Goal: Information Seeking & Learning: Find specific fact

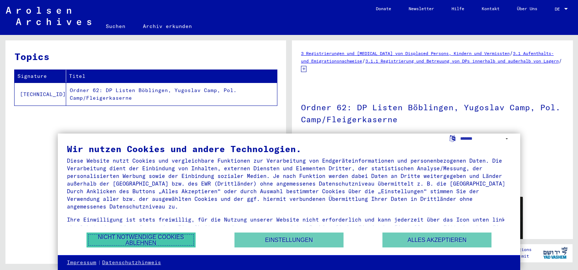
click at [179, 236] on button "Nicht notwendige Cookies ablehnen" at bounding box center [141, 239] width 109 height 15
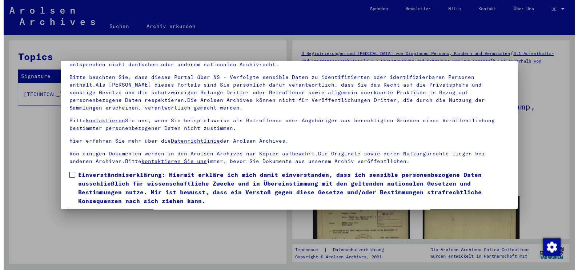
scroll to position [62, 0]
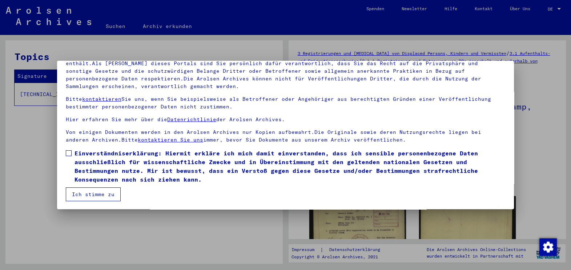
click at [62, 154] on mat-dialog-content "Unsere Nutzungsbedingungen wurden durch den Internationalen Ausschuss als obers…" at bounding box center [285, 114] width 457 height 175
click at [66, 155] on span at bounding box center [69, 153] width 6 height 6
click at [87, 195] on button "Ich stimme zu" at bounding box center [93, 194] width 55 height 14
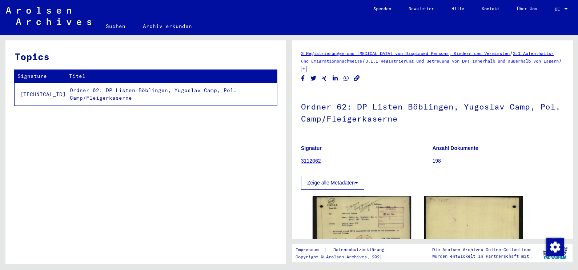
click at [127, 25] on link "Suchen" at bounding box center [115, 25] width 37 height 17
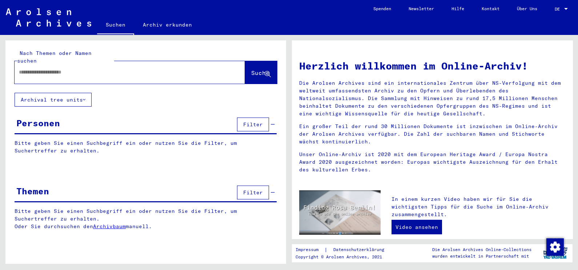
click at [127, 64] on div at bounding box center [119, 72] width 209 height 16
click at [101, 68] on input "text" at bounding box center [121, 72] width 204 height 8
type input "*********"
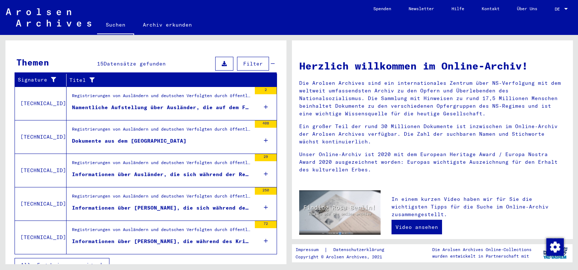
scroll to position [236, 0]
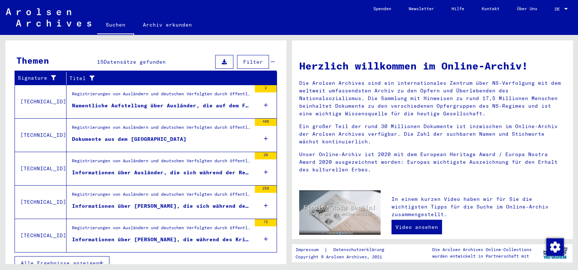
click at [82, 260] on span "Alle Ergebnisse anzeigen" at bounding box center [60, 263] width 79 height 7
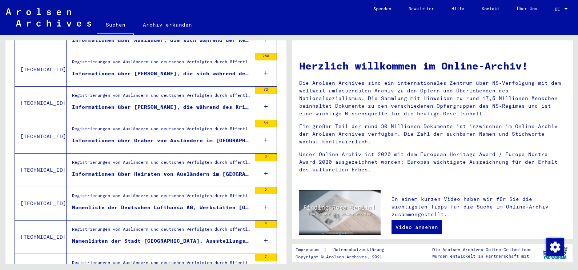
scroll to position [379, 0]
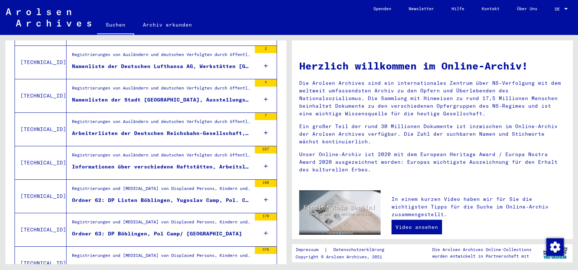
click at [152, 185] on div "Registrierungen und [MEDICAL_DATA] von Displaced Persons, Kindern und Vermisste…" at bounding box center [161, 190] width 179 height 10
